Goal: Transaction & Acquisition: Subscribe to service/newsletter

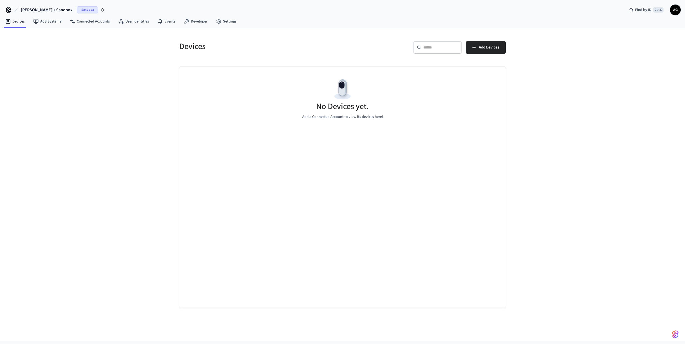
click at [674, 11] on span "AG" at bounding box center [675, 10] width 10 height 10
click at [623, 119] on div "Devices ​ ​ Add Devices No Devices yet. Add a Connected Account to view its dev…" at bounding box center [342, 184] width 685 height 313
click at [227, 24] on link "Settings" at bounding box center [226, 22] width 29 height 10
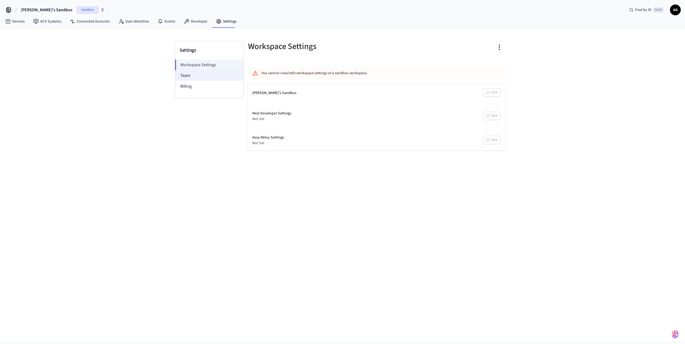
click at [195, 75] on li "Team" at bounding box center [209, 75] width 68 height 11
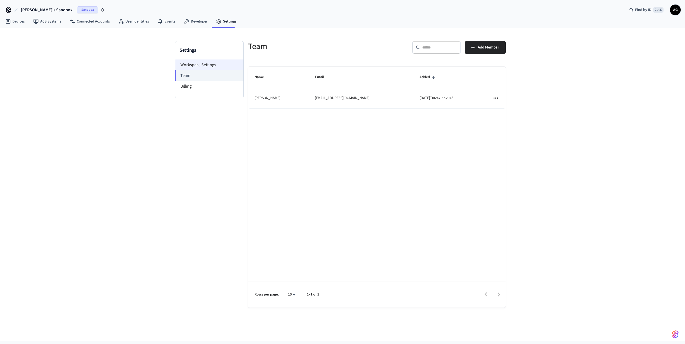
click at [194, 66] on li "Workspace Settings" at bounding box center [209, 65] width 68 height 11
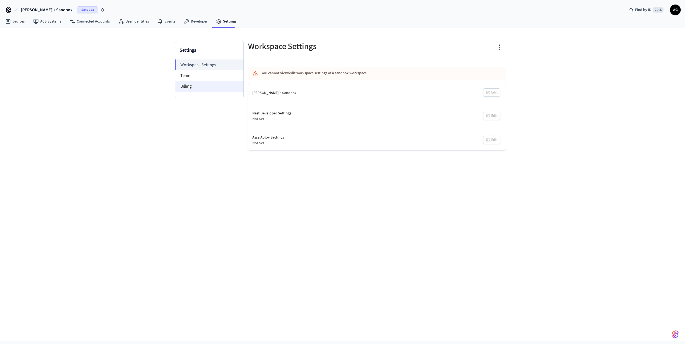
click at [186, 84] on li "Billing" at bounding box center [209, 86] width 68 height 11
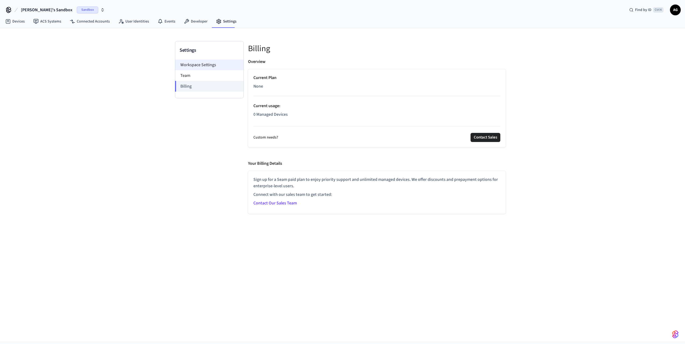
click at [190, 67] on li "Workspace Settings" at bounding box center [209, 65] width 68 height 11
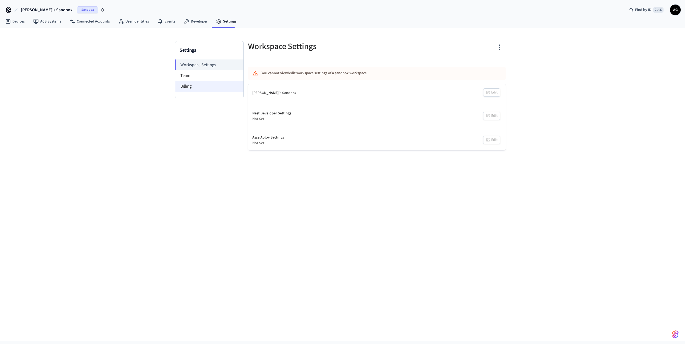
click at [188, 84] on li "Billing" at bounding box center [209, 86] width 68 height 11
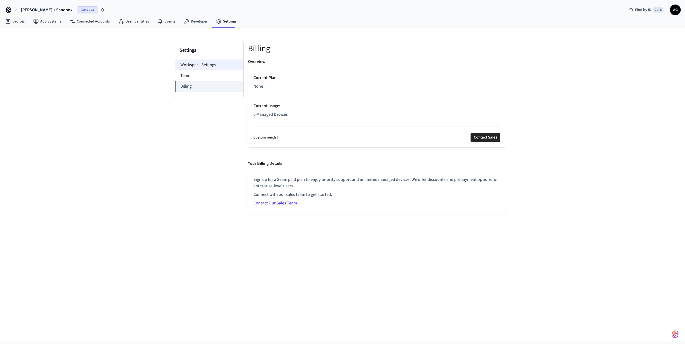
click at [194, 63] on li "Workspace Settings" at bounding box center [209, 65] width 68 height 11
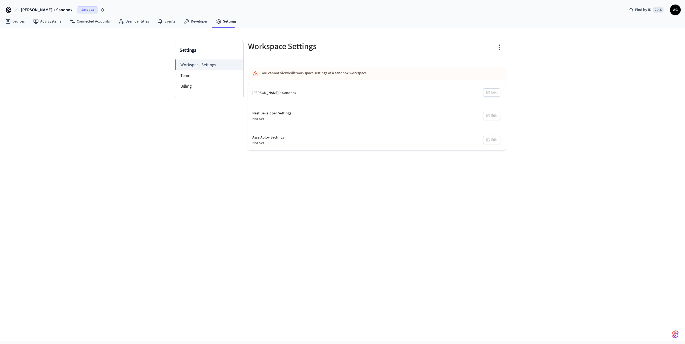
click at [273, 71] on div "You cannot view/edit workspace settings of a sandbox workspace." at bounding box center [360, 73] width 199 height 10
click at [315, 74] on div "You cannot view/edit workspace settings of a sandbox workspace." at bounding box center [360, 73] width 199 height 10
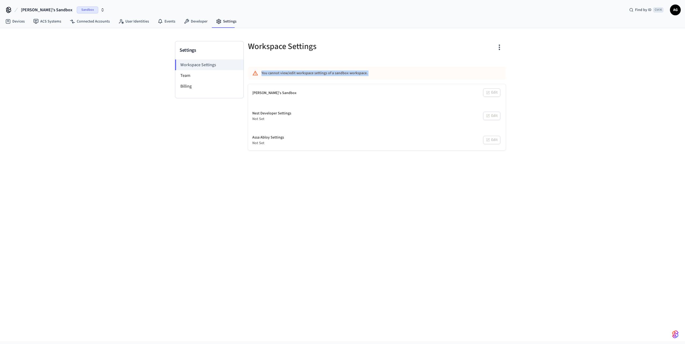
click at [315, 74] on div "You cannot view/edit workspace settings of a sandbox workspace." at bounding box center [360, 73] width 199 height 10
click at [314, 75] on div "You cannot view/edit workspace settings of a sandbox workspace." at bounding box center [360, 73] width 199 height 10
click at [267, 204] on div "Settings Workspace Settings Team Billing Workspace Settings You cannot view/edi…" at bounding box center [342, 184] width 685 height 313
click at [42, 11] on span "[PERSON_NAME]'s Sandbox" at bounding box center [47, 10] width 52 height 6
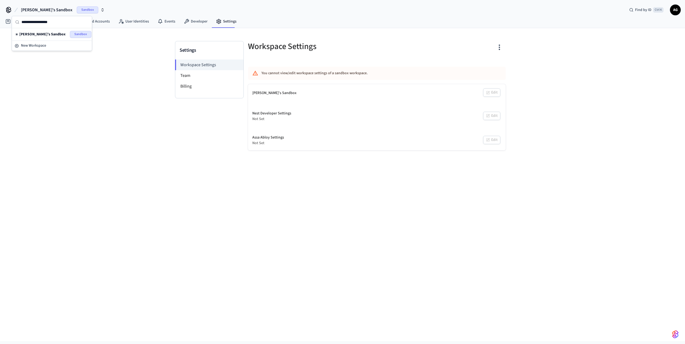
click at [69, 90] on div "Settings Workspace Settings Team Billing Workspace Settings You cannot view/edi…" at bounding box center [342, 184] width 685 height 313
click at [674, 12] on span "AG" at bounding box center [675, 10] width 10 height 10
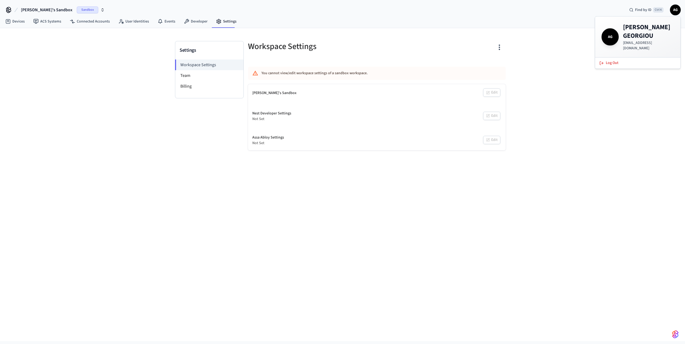
click at [607, 121] on div "Settings Workspace Settings Team Billing Workspace Settings You cannot view/edi…" at bounding box center [342, 184] width 685 height 313
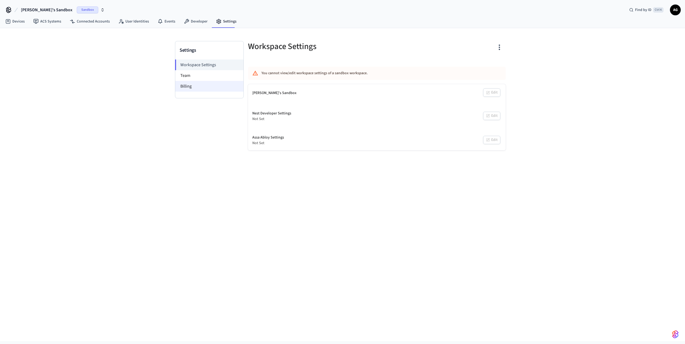
click at [193, 89] on li "Billing" at bounding box center [209, 86] width 68 height 11
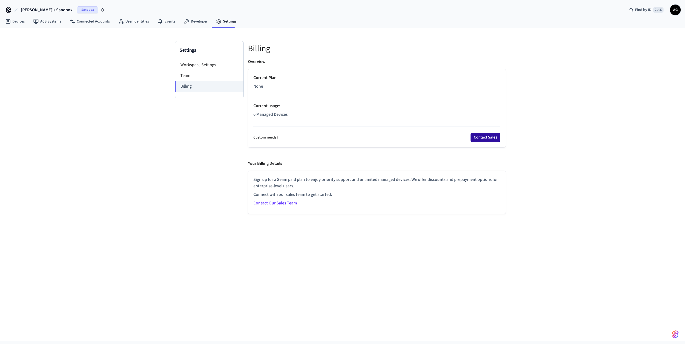
click at [489, 136] on button "Contact Sales" at bounding box center [485, 137] width 30 height 9
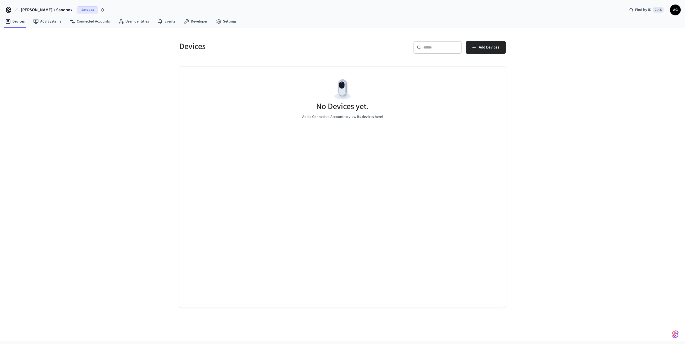
click at [35, 10] on span "[PERSON_NAME]'s Sandbox" at bounding box center [47, 10] width 52 height 6
click at [85, 70] on div "Devices ​ ​ Add Devices No Devices yet. Add a Connected Account to view its dev…" at bounding box center [342, 184] width 685 height 313
click at [223, 21] on link "Settings" at bounding box center [226, 22] width 29 height 10
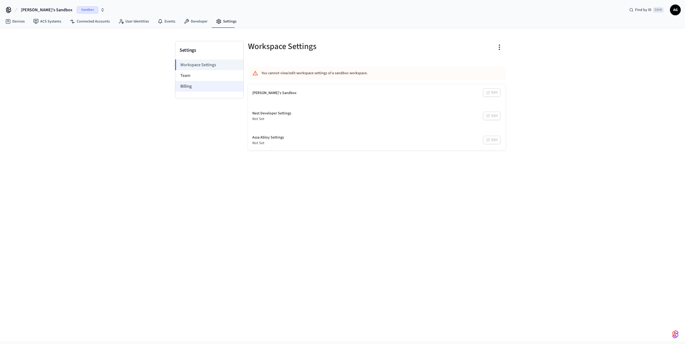
click at [187, 89] on li "Billing" at bounding box center [209, 86] width 68 height 11
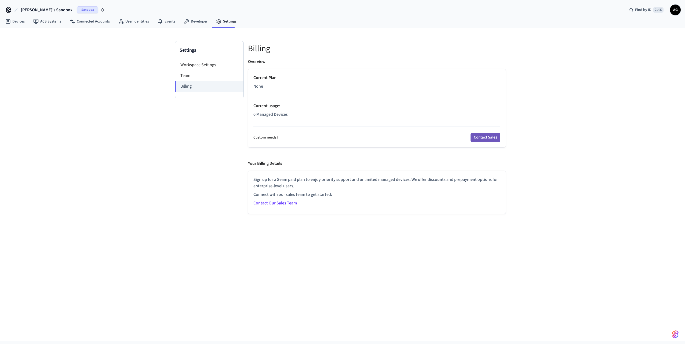
click at [489, 138] on button "Contact Sales" at bounding box center [485, 137] width 30 height 9
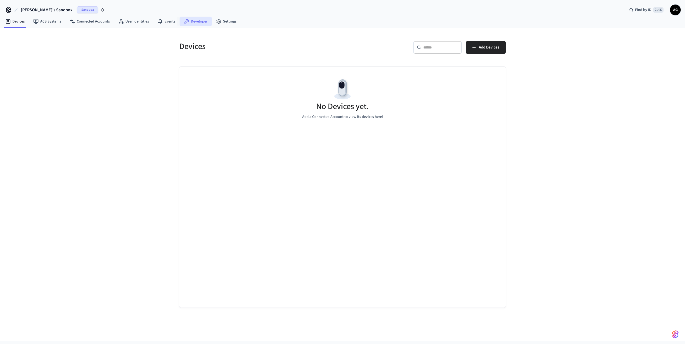
click at [198, 19] on link "Developer" at bounding box center [195, 22] width 32 height 10
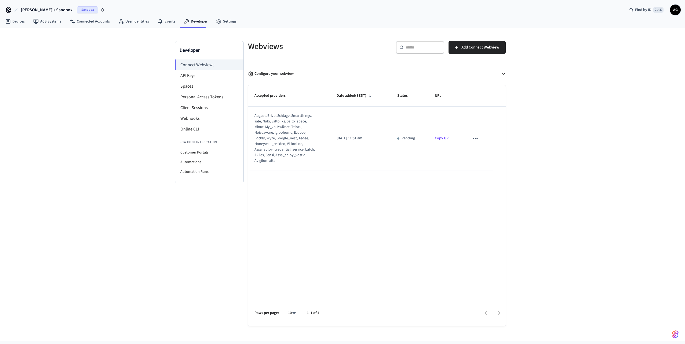
click at [115, 97] on div "Developer Connect Webviews API Keys Spaces Personal Access Tokens Client Sessio…" at bounding box center [342, 184] width 685 height 313
click at [47, 60] on div "Developer Connect Webviews API Keys Spaces Personal Access Tokens Client Sessio…" at bounding box center [342, 184] width 685 height 313
click at [220, 21] on link "Settings" at bounding box center [226, 22] width 29 height 10
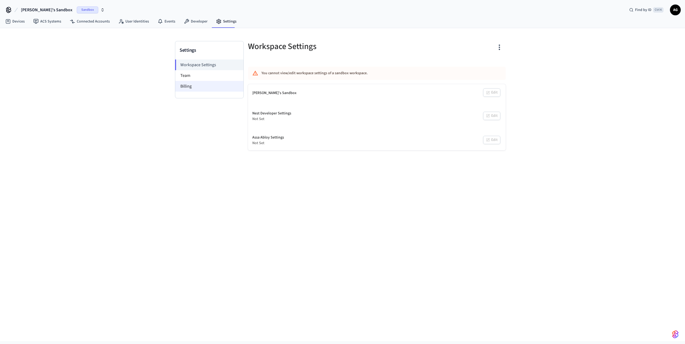
click at [190, 84] on li "Billing" at bounding box center [209, 86] width 68 height 11
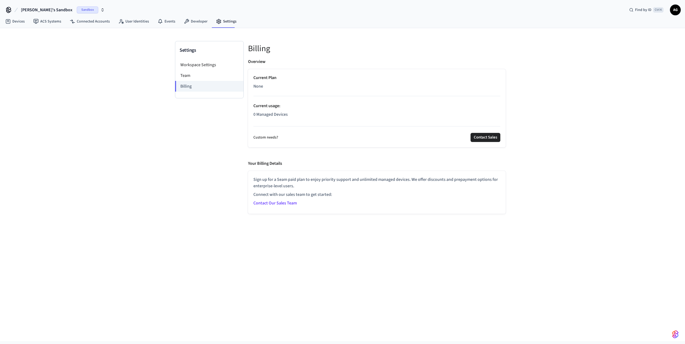
drag, startPoint x: 490, startPoint y: 138, endPoint x: 490, endPoint y: 142, distance: 3.8
click at [490, 142] on div "Current Plan None Current usage : 0 Managed Devices Custom needs? Contact Sales" at bounding box center [377, 108] width 258 height 78
click at [285, 201] on link "Contact Our Sales Team" at bounding box center [274, 203] width 43 height 6
